Goal: Task Accomplishment & Management: Use online tool/utility

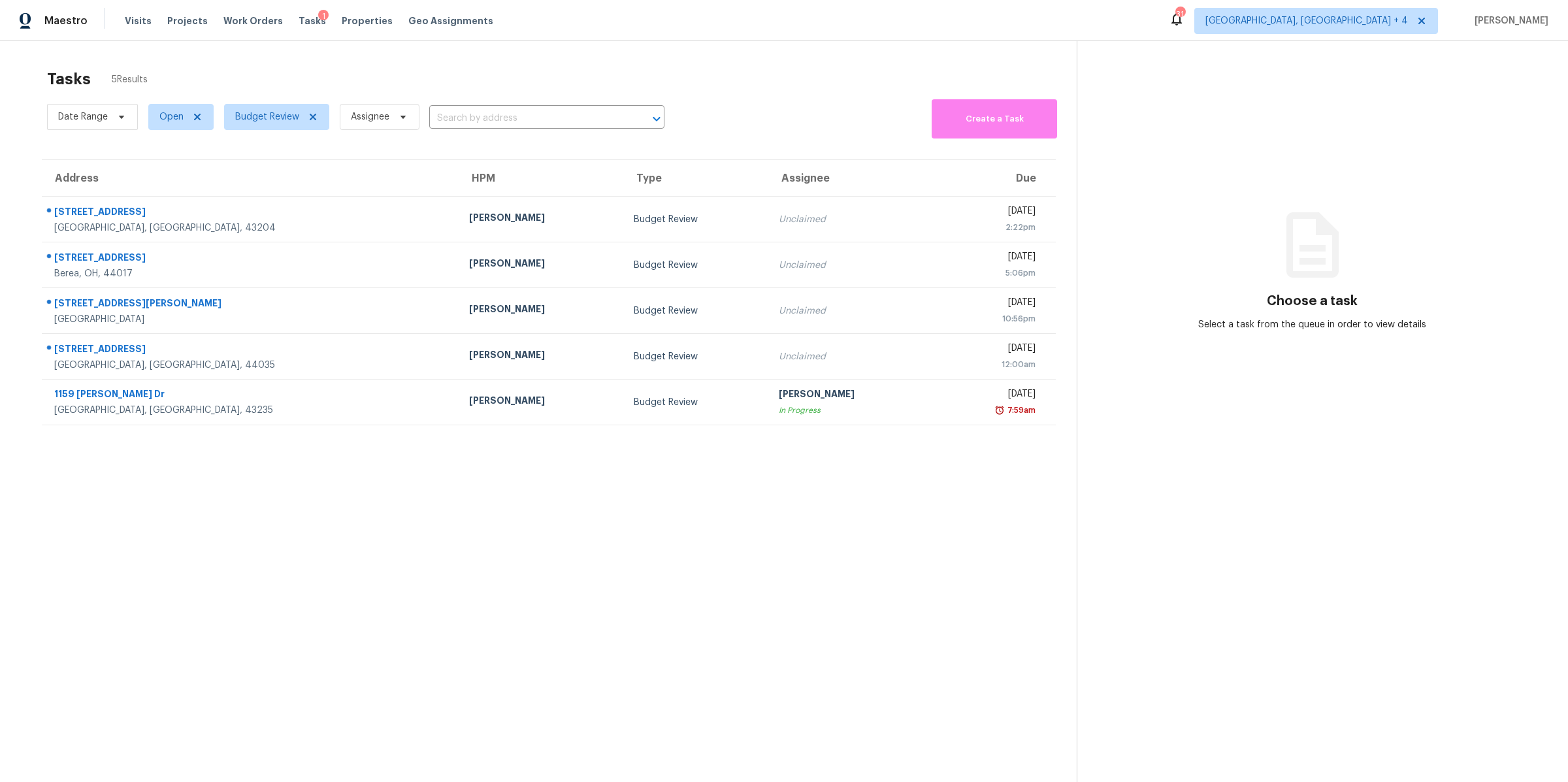
drag, startPoint x: 481, startPoint y: 141, endPoint x: 524, endPoint y: 495, distance: 356.6
click at [521, 503] on section "Tasks 5 Results Date Range Open Budget Review Assignee ​ Create a Task Address …" at bounding box center [549, 443] width 1056 height 761
drag, startPoint x: 524, startPoint y: 495, endPoint x: 466, endPoint y: 527, distance: 66.2
click at [466, 539] on section "Tasks 5 Results Date Range Open Budget Review Assignee ​ Create a Task Address …" at bounding box center [549, 443] width 1056 height 761
click at [466, 524] on section "Tasks 5 Results Date Range Open Budget Review Assignee ​ Create a Task Address …" at bounding box center [549, 443] width 1056 height 761
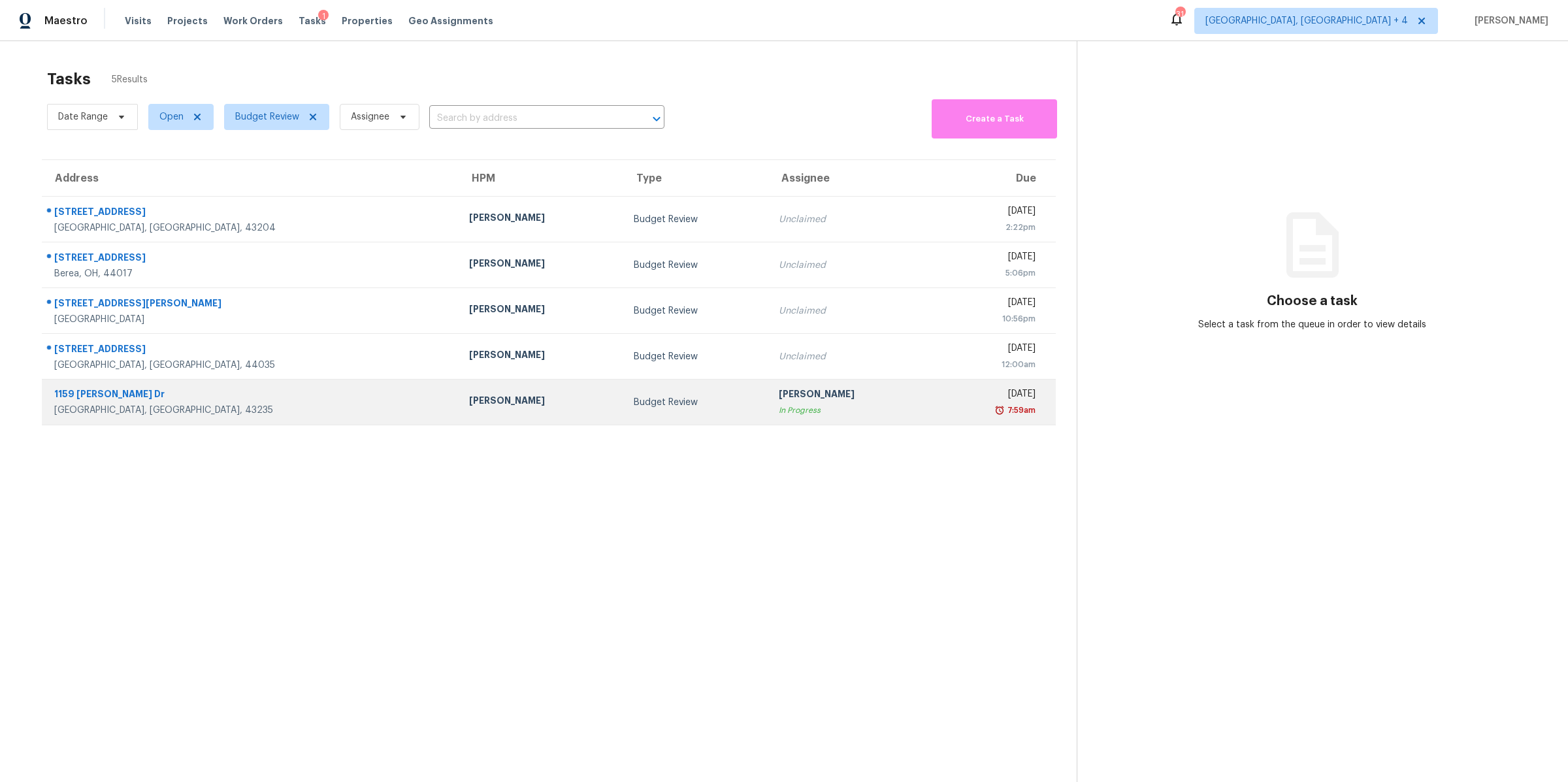
click at [634, 406] on div "Budget Review" at bounding box center [696, 402] width 124 height 13
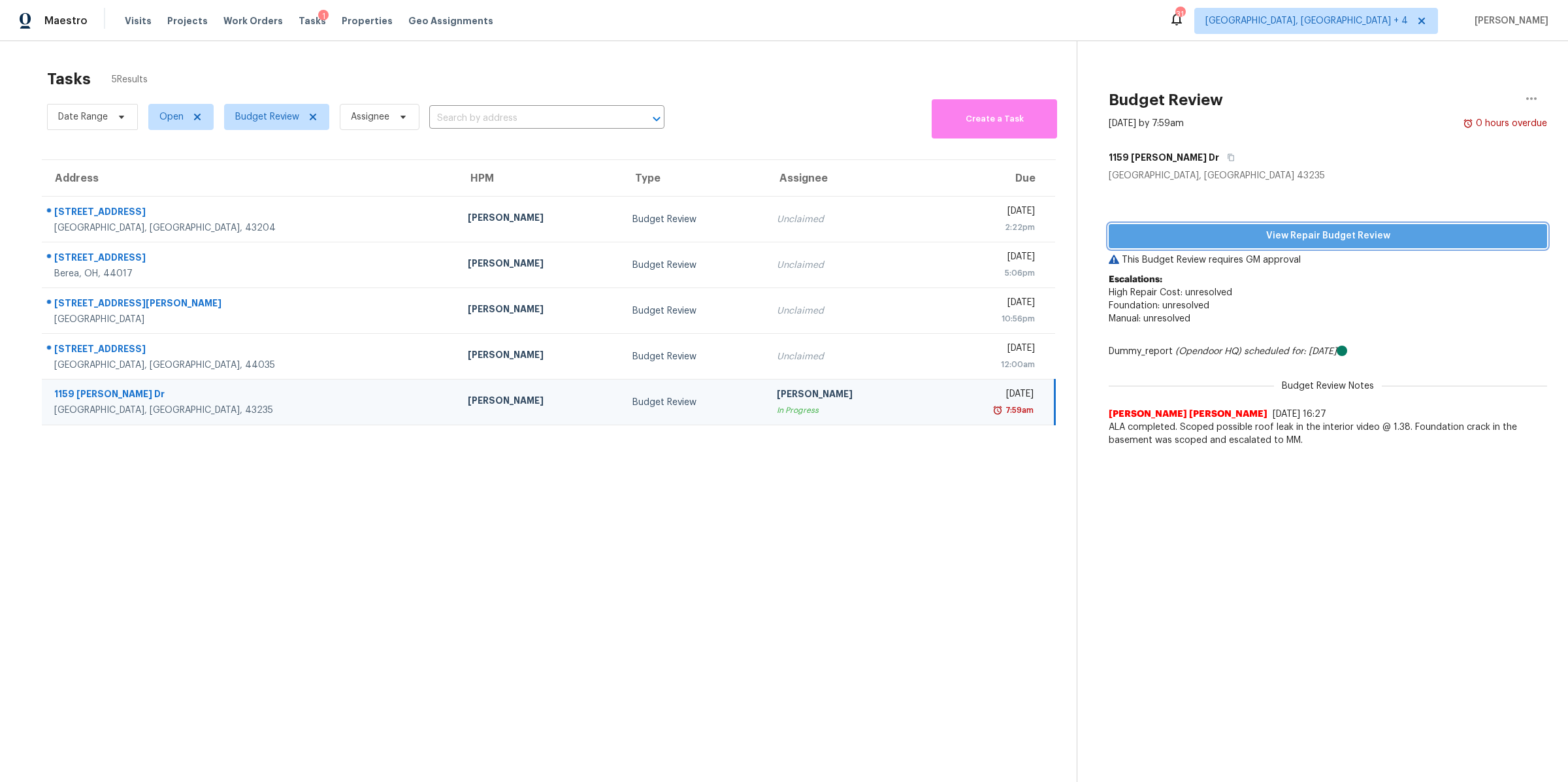
click at [1302, 235] on span "View Repair Budget Review" at bounding box center [1327, 236] width 417 height 16
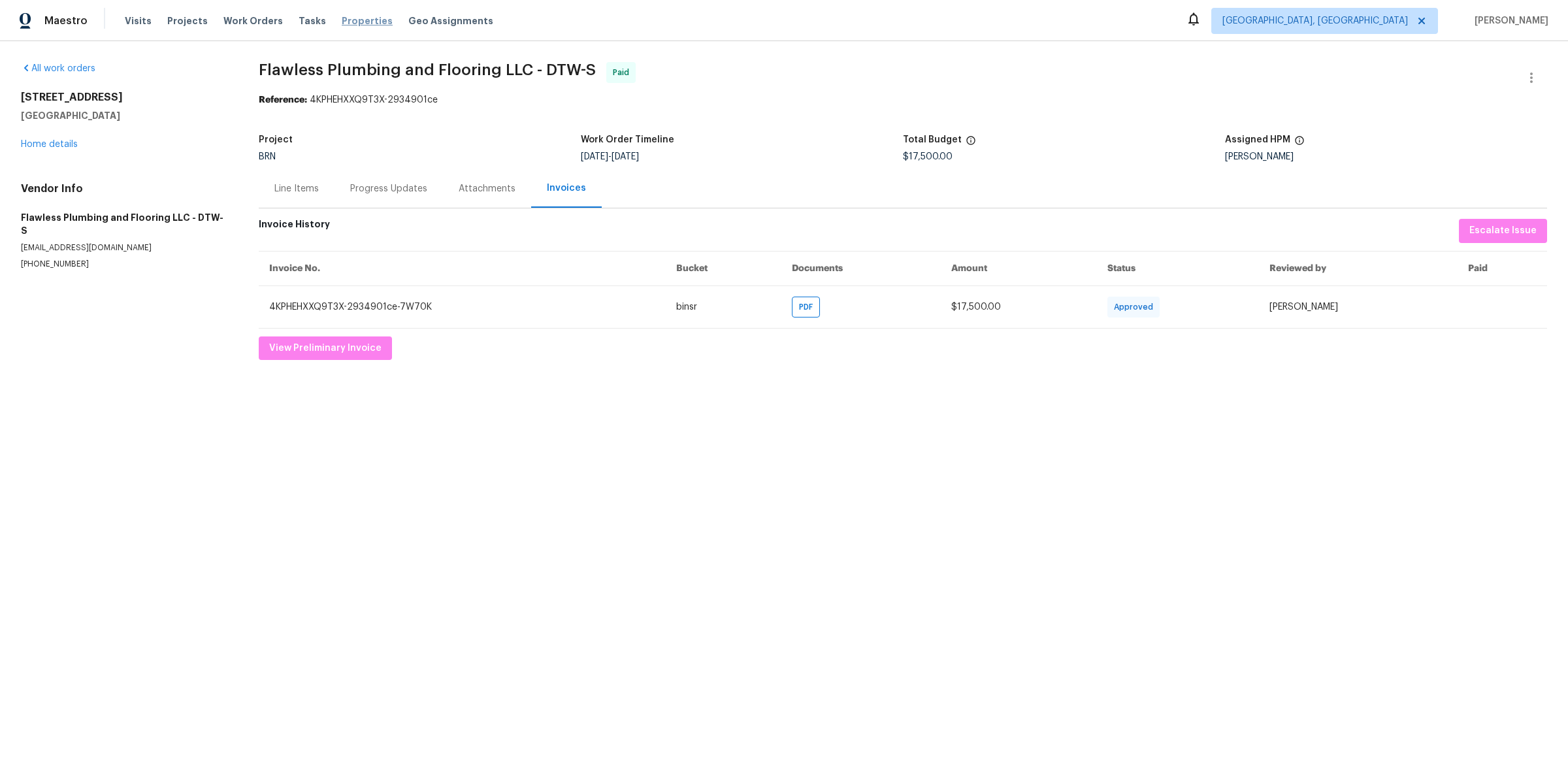
click at [354, 19] on span "Properties" at bounding box center [368, 21] width 51 height 13
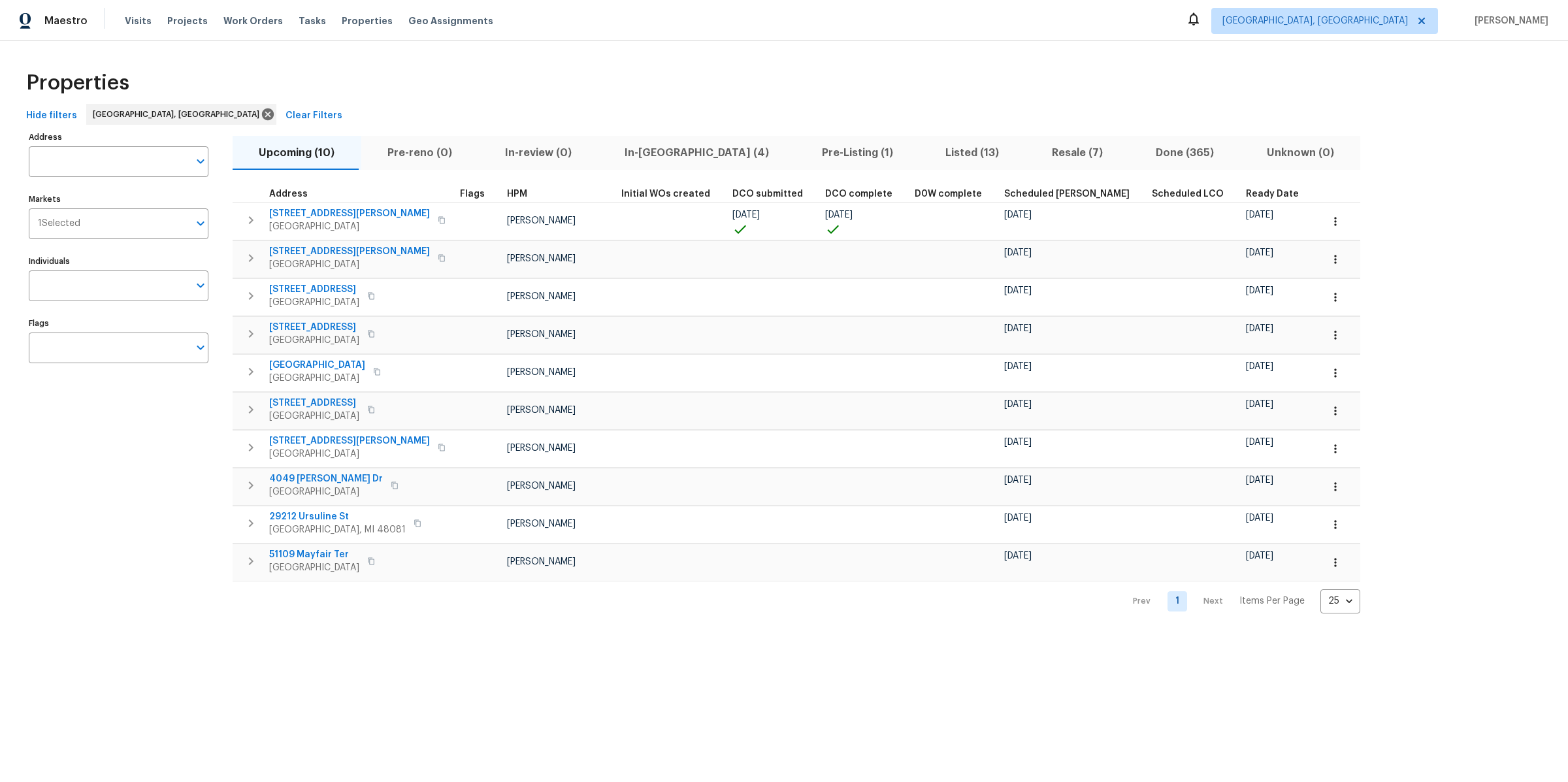
click at [1246, 192] on span "Ready Date" at bounding box center [1273, 194] width 53 height 9
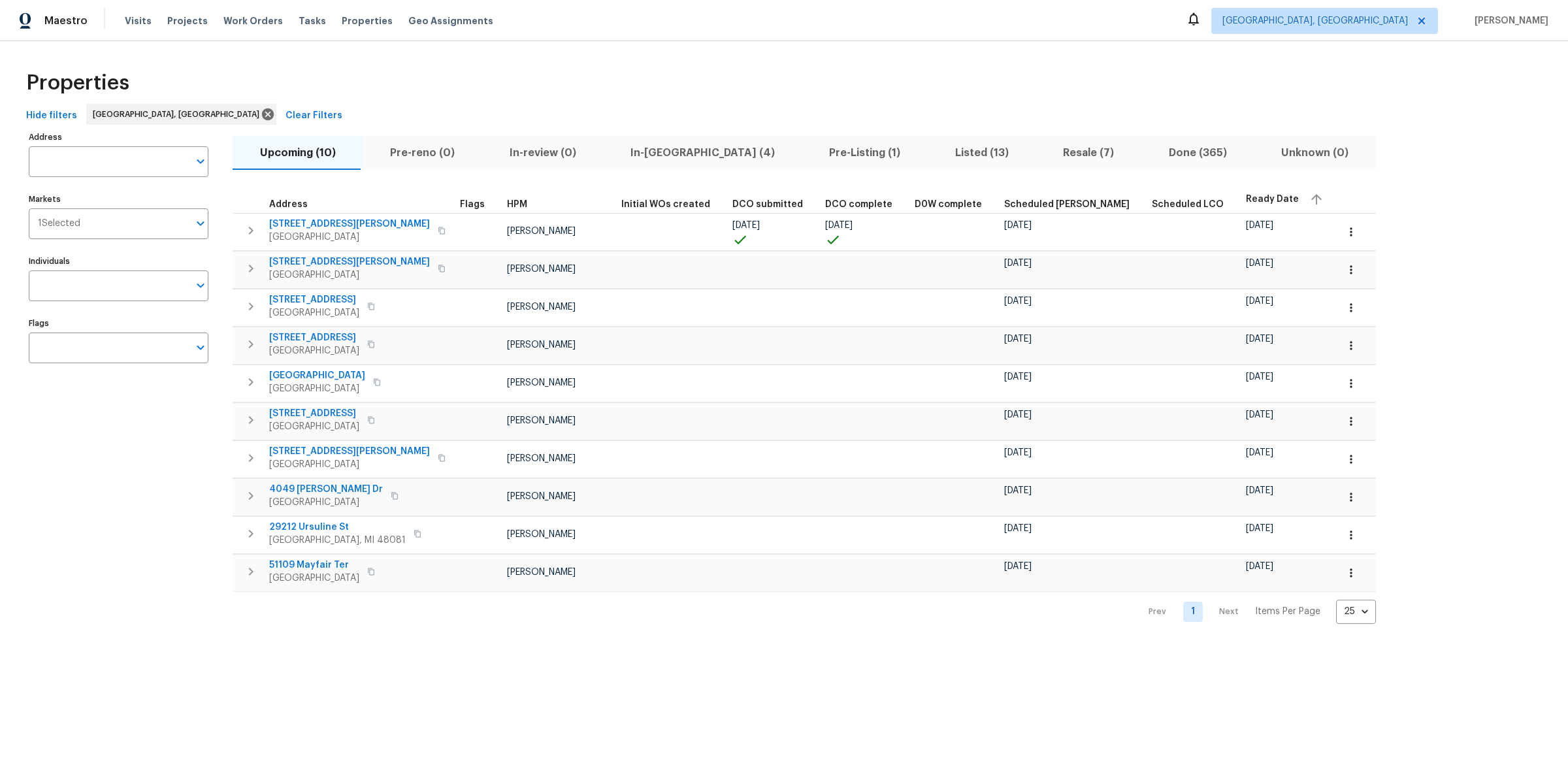
drag, startPoint x: 1327, startPoint y: 264, endPoint x: 1312, endPoint y: 455, distance: 191.6
click at [1312, 456] on div "Address Address Markets 1 Selected Markets Individuals Individuals Flags Flags …" at bounding box center [784, 376] width 1526 height 496
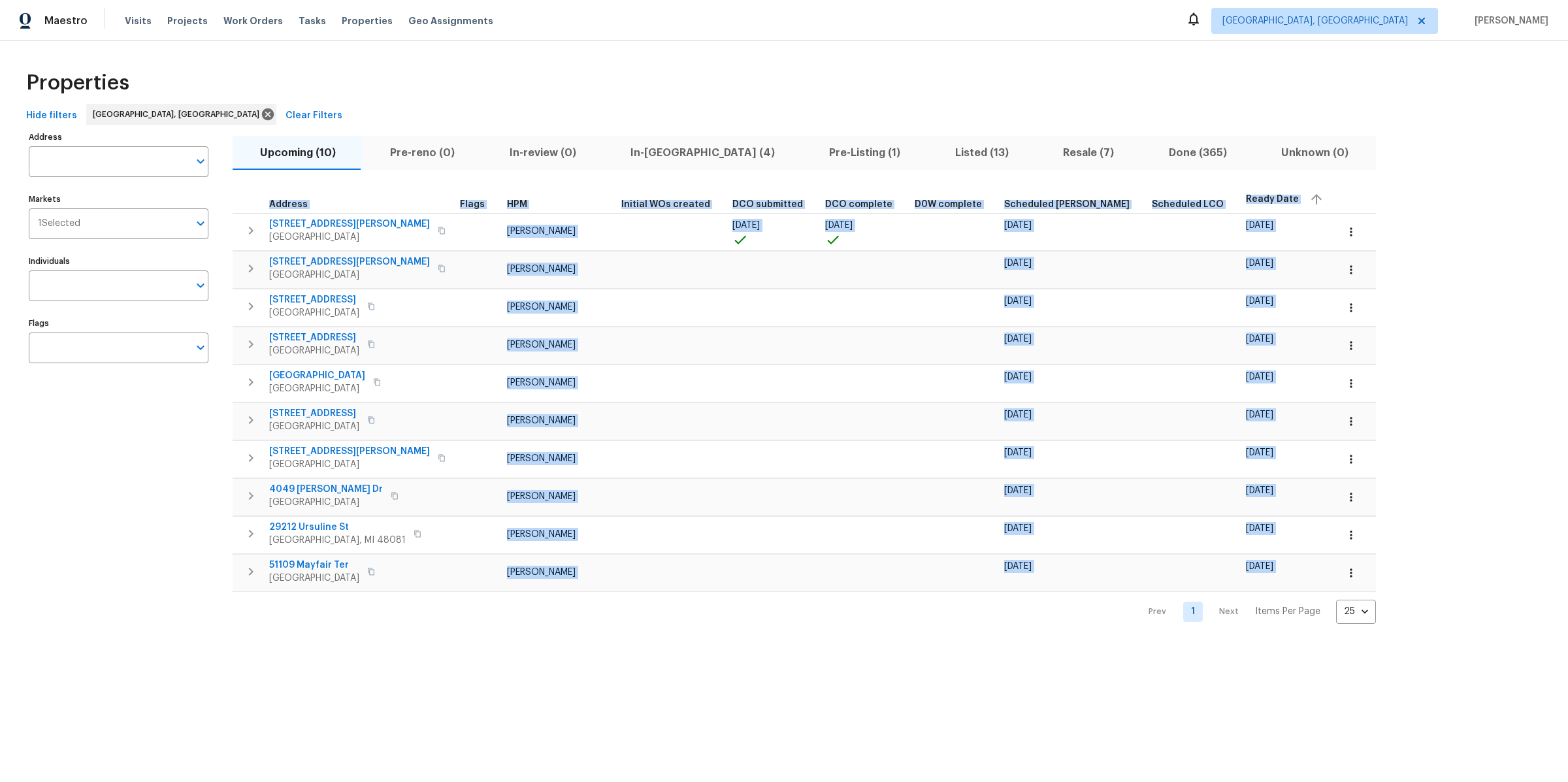
drag, startPoint x: 765, startPoint y: 679, endPoint x: 638, endPoint y: 134, distance: 559.6
click at [635, 136] on html "Maestro Visits Projects Work Orders Tasks Properties Geo Assignments Detroit, M…" at bounding box center [784, 322] width 1568 height 645
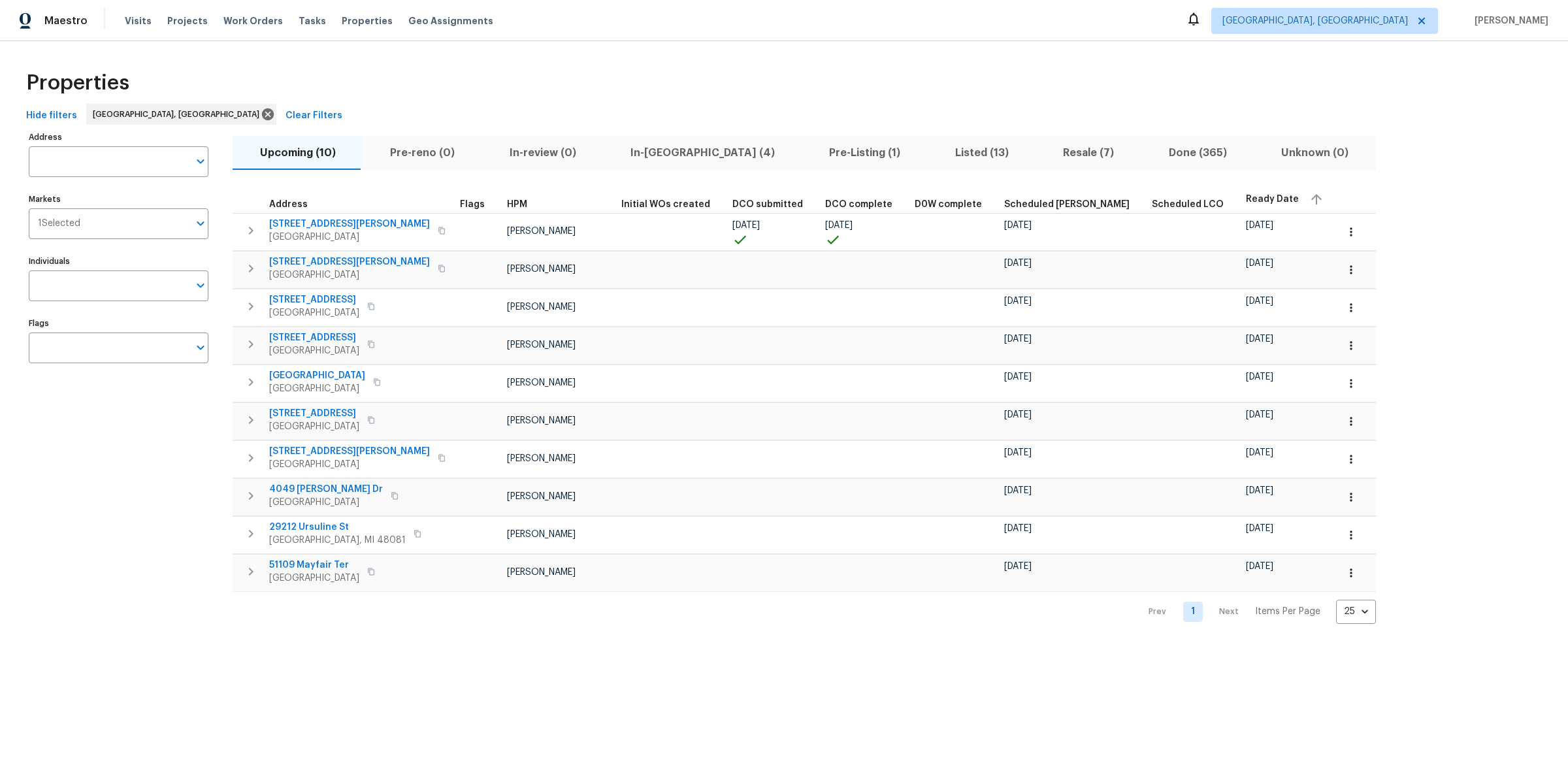
click at [186, 605] on div "Address Address Markets 1 Selected Markets Individuals Individuals Flags Flags" at bounding box center [126, 376] width 196 height 496
